Goal: Information Seeking & Learning: Compare options

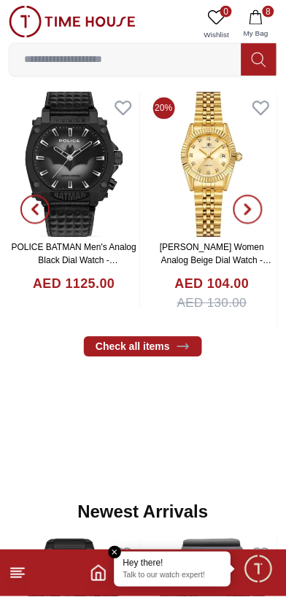
scroll to position [533, 0]
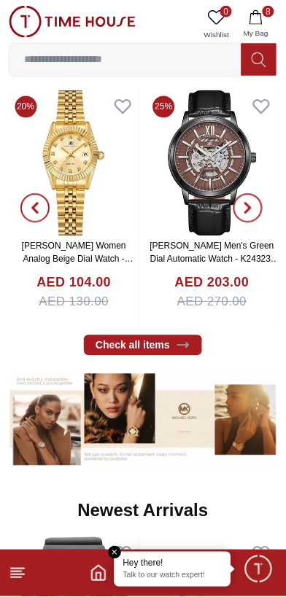
click at [262, 18] on icon "button" at bounding box center [255, 17] width 12 height 15
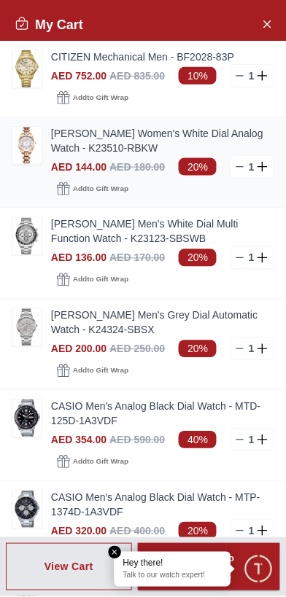
click at [27, 149] on img at bounding box center [26, 145] width 29 height 37
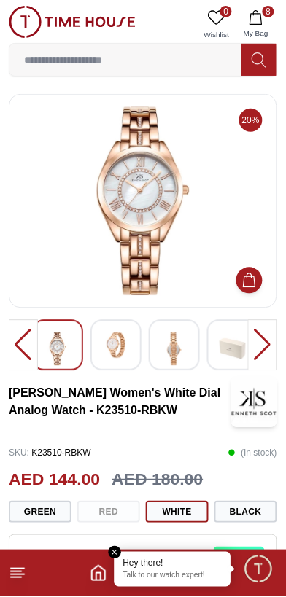
click at [258, 344] on div at bounding box center [262, 345] width 29 height 51
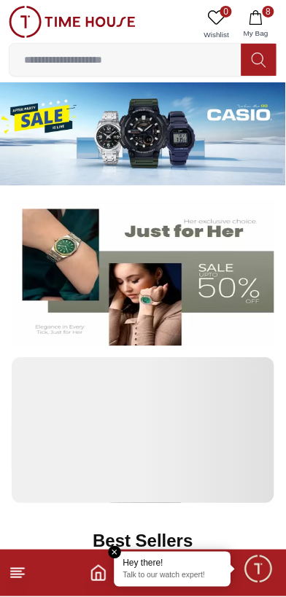
scroll to position [533, 0]
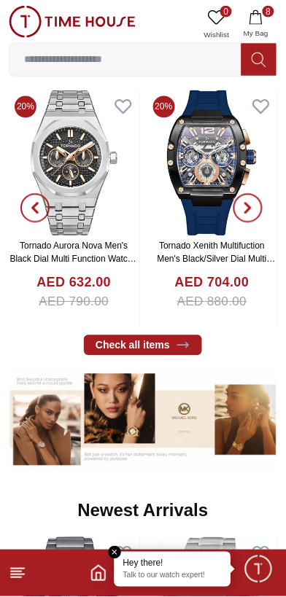
click at [255, 15] on icon "button" at bounding box center [255, 17] width 12 height 15
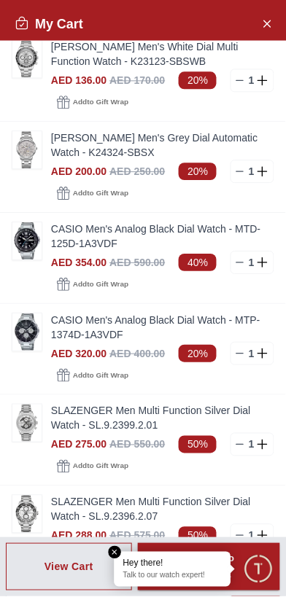
scroll to position [176, 0]
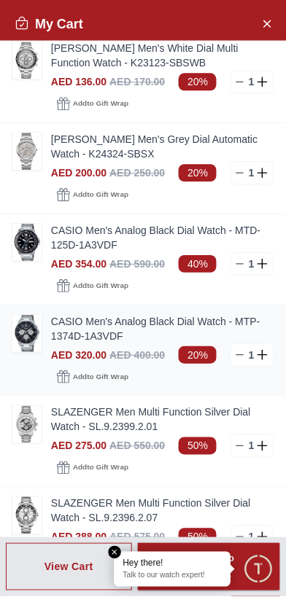
click at [137, 320] on link "CASIO Men's Analog Black Dial Watch - MTP-1374D-1A3VDF" at bounding box center [162, 329] width 223 height 29
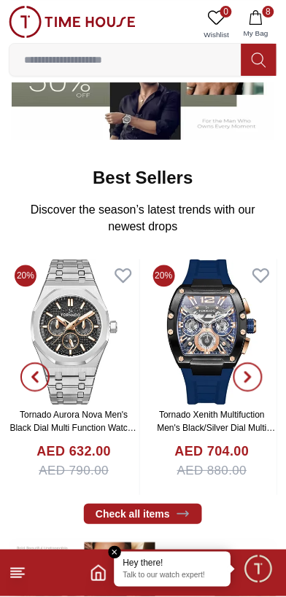
scroll to position [363, 0]
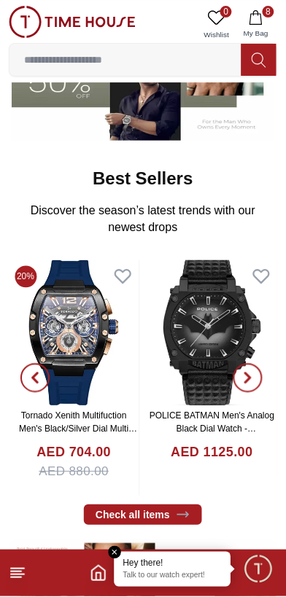
click at [258, 13] on icon "button" at bounding box center [256, 17] width 15 height 15
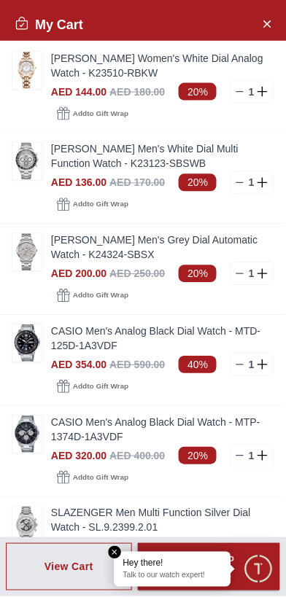
scroll to position [69, 0]
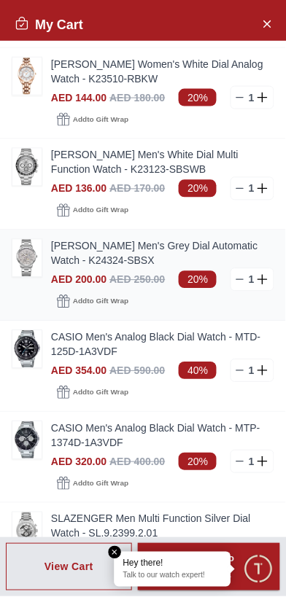
click at [155, 249] on link "[PERSON_NAME] Men's Grey Dial Automatic Watch - K24324-SBSX" at bounding box center [162, 253] width 223 height 29
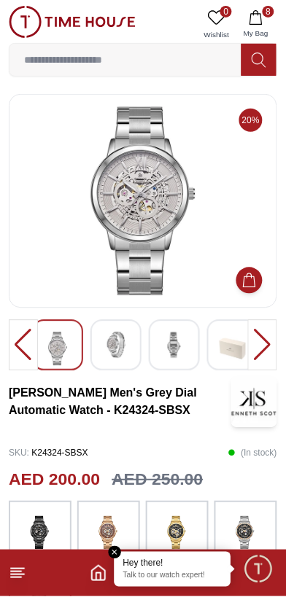
click at [261, 23] on icon "button" at bounding box center [256, 17] width 15 height 15
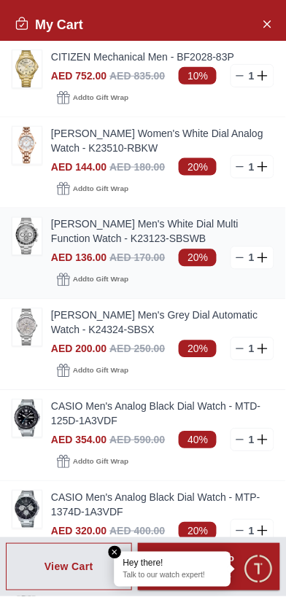
click at [166, 232] on link "[PERSON_NAME] Men's White Dial Multi Function Watch - K23123-SBSWB" at bounding box center [162, 231] width 223 height 29
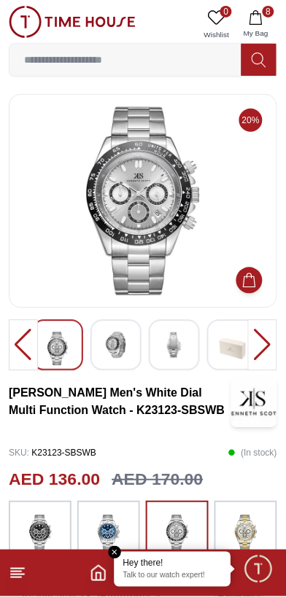
click at [252, 10] on icon "button" at bounding box center [256, 17] width 15 height 15
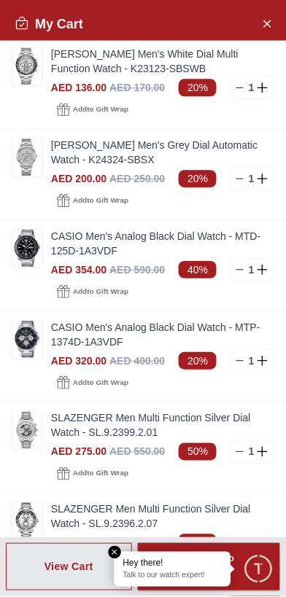
scroll to position [244, 0]
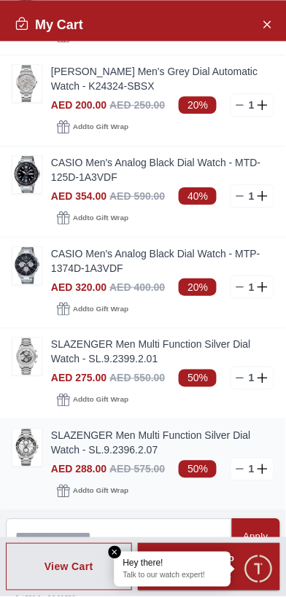
click at [125, 439] on link "SLAZENGER Men Multi Function Silver Dial Watch - SL.9.2396.2.07" at bounding box center [162, 443] width 223 height 29
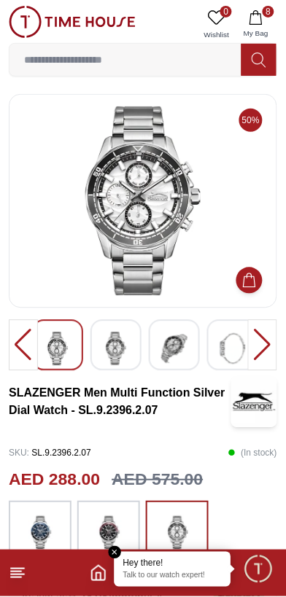
click at [260, 30] on span "My Bag" at bounding box center [256, 33] width 36 height 11
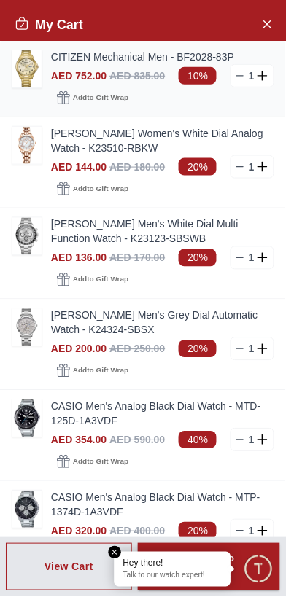
click at [86, 52] on link "CITIZEN Mechanical Men - BF2028-83P" at bounding box center [162, 57] width 223 height 15
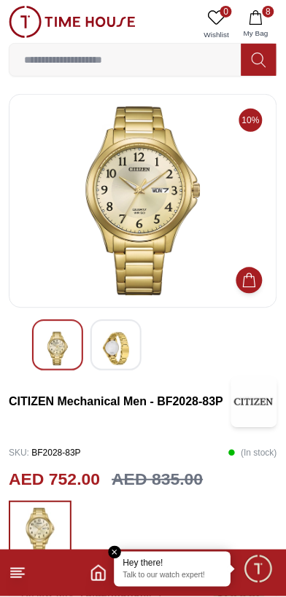
click at [120, 343] on img at bounding box center [116, 350] width 26 height 34
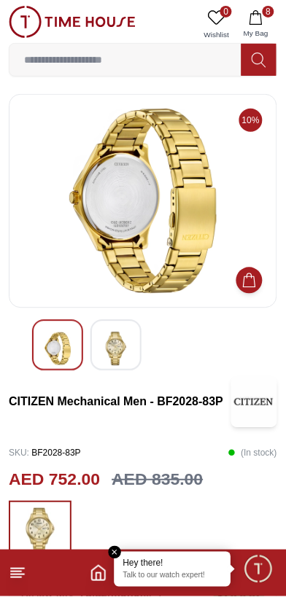
click at [55, 359] on img at bounding box center [58, 350] width 26 height 34
click at [52, 341] on img at bounding box center [58, 350] width 26 height 34
click at [114, 342] on img at bounding box center [116, 350] width 26 height 34
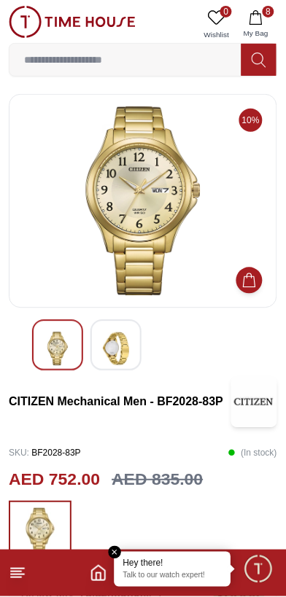
click at [266, 18] on button "8 My Bag" at bounding box center [256, 24] width 42 height 37
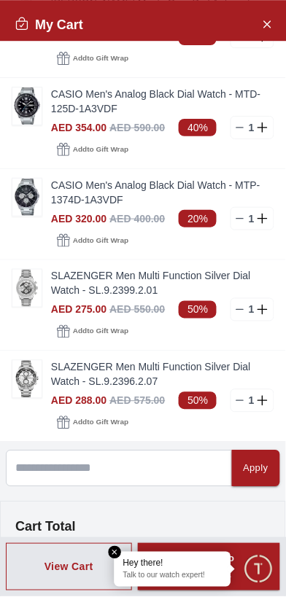
scroll to position [318, 0]
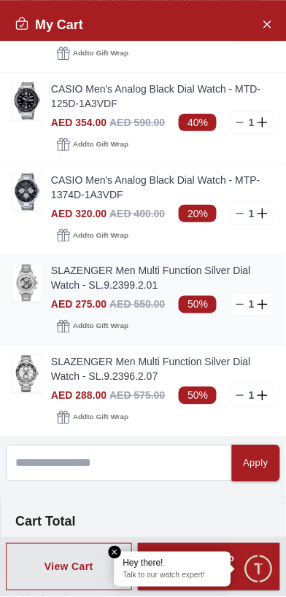
click at [128, 268] on link "SLAZENGER Men Multi Function Silver Dial Watch - SL.9.2399.2.01" at bounding box center [162, 278] width 223 height 29
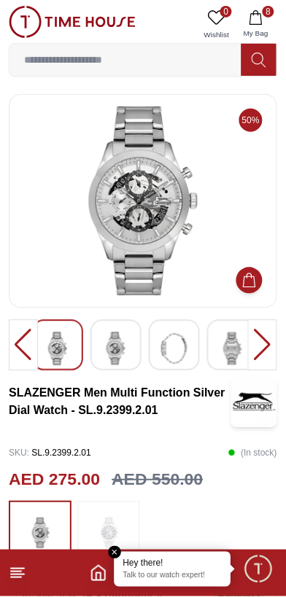
click at [255, 7] on button "8 My Bag" at bounding box center [256, 24] width 42 height 37
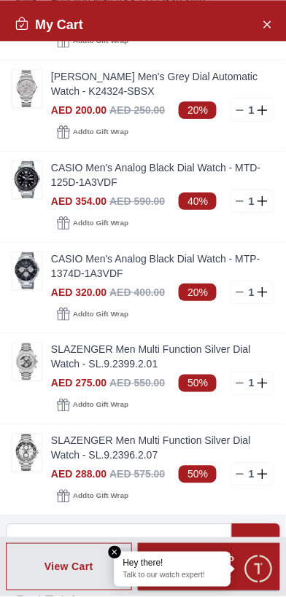
scroll to position [250, 0]
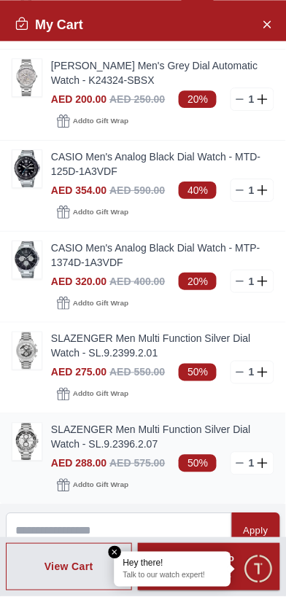
click at [28, 441] on img at bounding box center [26, 442] width 29 height 37
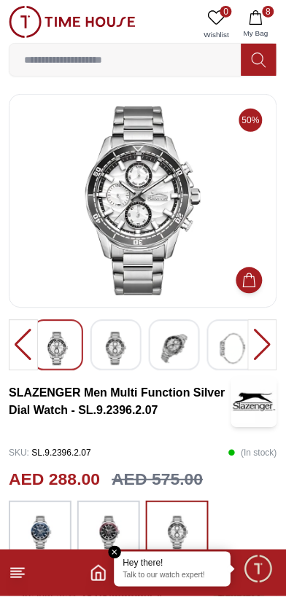
click at [170, 352] on img at bounding box center [174, 350] width 26 height 34
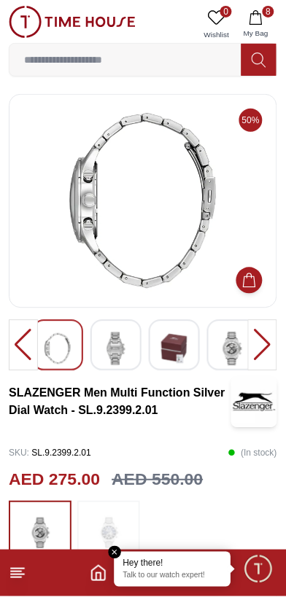
click at [123, 356] on img at bounding box center [116, 350] width 26 height 34
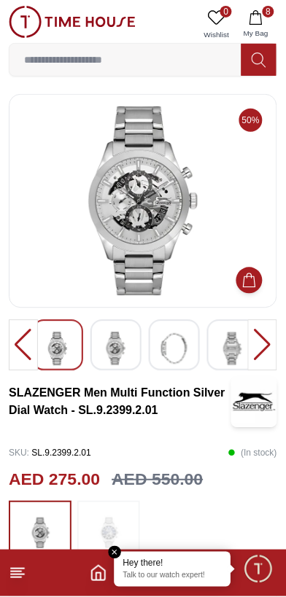
click at [109, 344] on img at bounding box center [116, 350] width 26 height 34
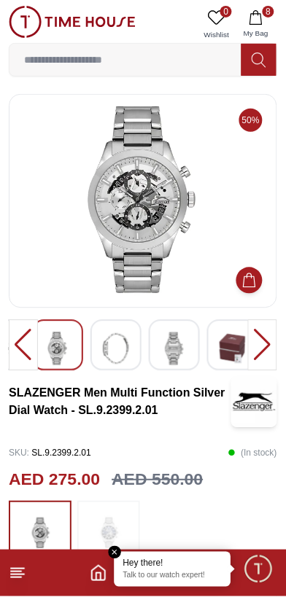
click at [170, 352] on img at bounding box center [174, 350] width 26 height 34
click at [51, 345] on img at bounding box center [58, 350] width 26 height 34
click at [255, 24] on icon "button" at bounding box center [255, 17] width 12 height 15
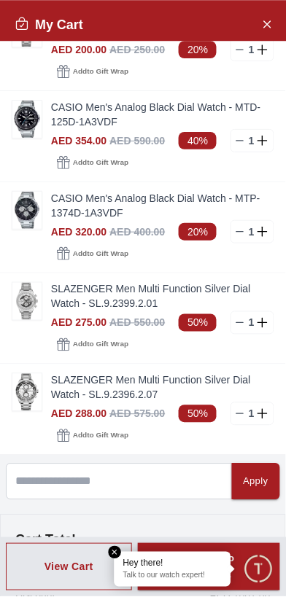
scroll to position [313, 0]
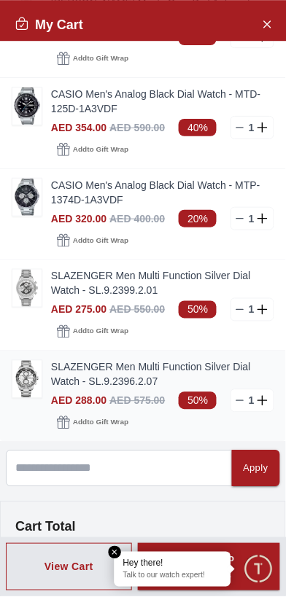
click at [241, 398] on icon at bounding box center [240, 401] width 12 height 12
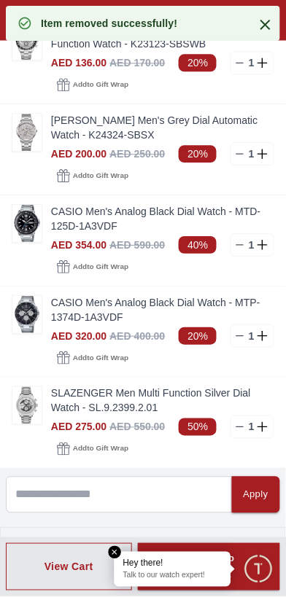
scroll to position [169, 0]
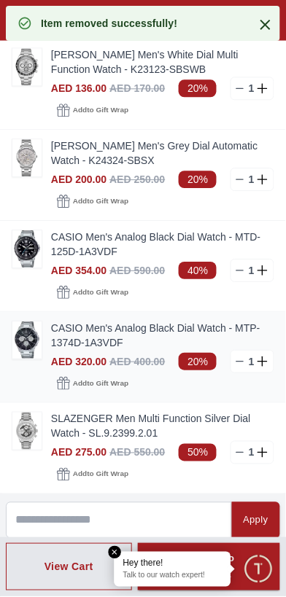
click at [241, 363] on line at bounding box center [240, 363] width 7 height 0
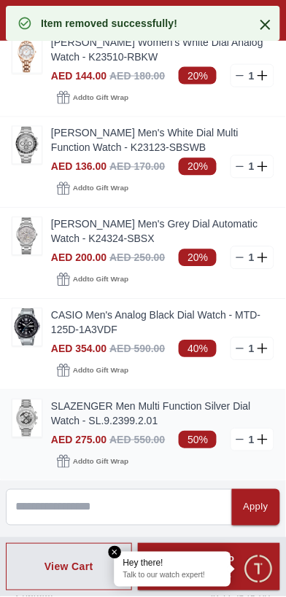
scroll to position [86, 0]
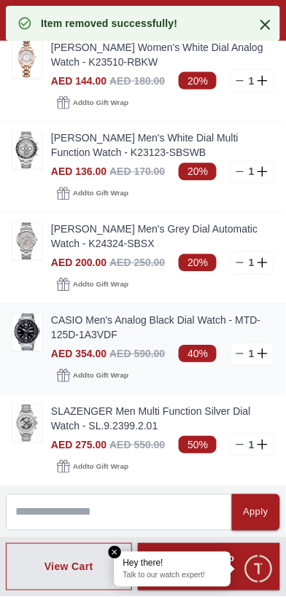
click at [237, 354] on icon at bounding box center [240, 355] width 12 height 12
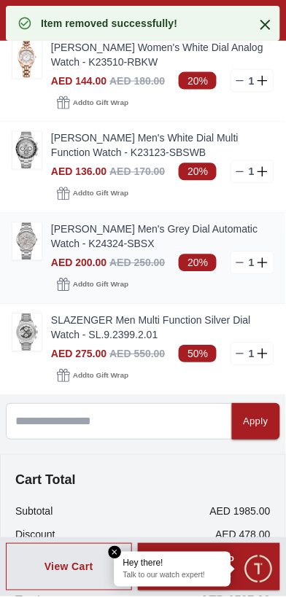
click at [240, 263] on line at bounding box center [240, 263] width 7 height 0
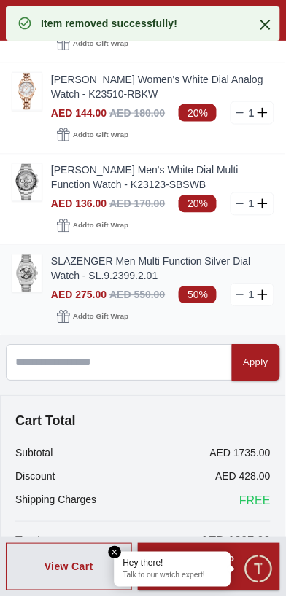
scroll to position [0, 0]
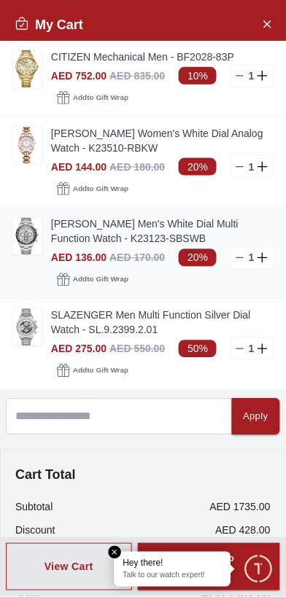
click at [169, 220] on link "[PERSON_NAME] Men's White Dial Multi Function Watch - K23123-SBSWB" at bounding box center [162, 231] width 223 height 29
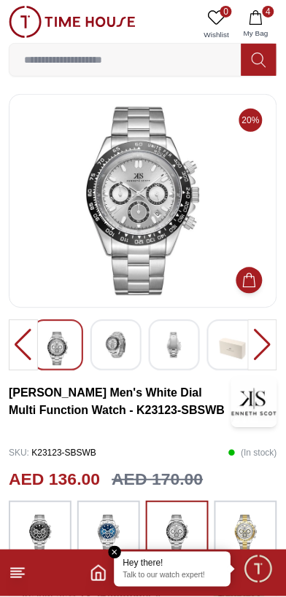
click at [264, 18] on button "4 My Bag" at bounding box center [256, 24] width 42 height 37
